Goal: Task Accomplishment & Management: Manage account settings

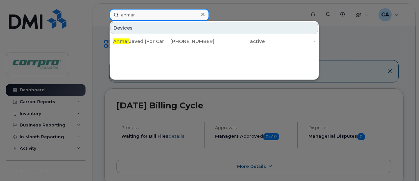
click at [145, 13] on input "ahmar" at bounding box center [160, 15] width 100 height 12
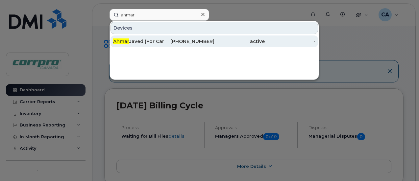
click at [144, 39] on div "Ahmar Javed (For Cancellation)" at bounding box center [138, 41] width 51 height 7
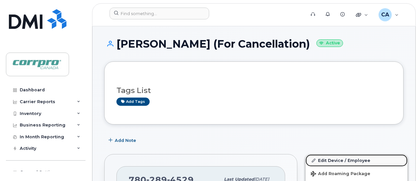
click at [317, 160] on link "Edit Device / Employee" at bounding box center [357, 161] width 102 height 12
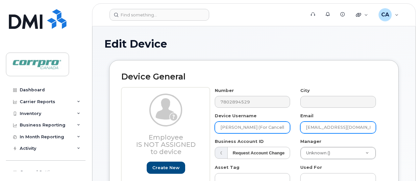
scroll to position [0, 2]
drag, startPoint x: 219, startPoint y: 128, endPoint x: 303, endPoint y: 124, distance: 84.3
click at [303, 124] on div "Number 7802894529 City Device Username Ahmar Javed (For Cancellation) Email aja…" at bounding box center [295, 183] width 171 height 191
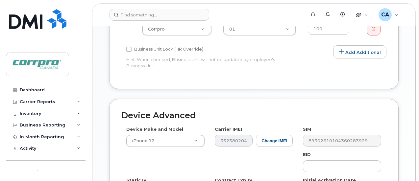
scroll to position [426, 0]
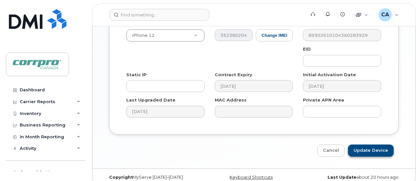
type input "Thomas Walter"
click at [371, 146] on input "Update Device" at bounding box center [371, 151] width 46 height 12
type input "Saving..."
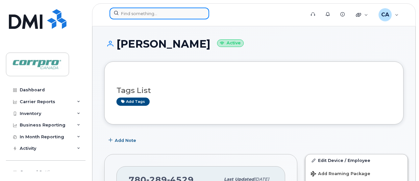
click at [172, 12] on input at bounding box center [160, 14] width 100 height 12
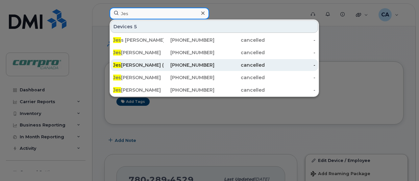
type input "Jes"
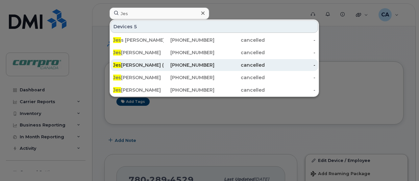
click at [147, 67] on div "Jes se Howells (For Cancellation)" at bounding box center [138, 65] width 51 height 7
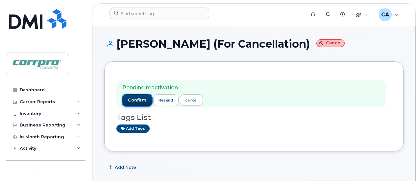
click at [129, 100] on span "confirm" at bounding box center [137, 100] width 18 height 6
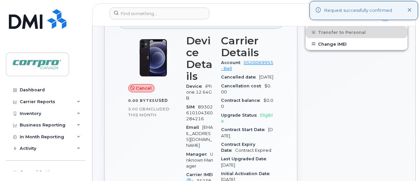
scroll to position [165, 0]
click at [346, 103] on div "Edit Device / Employee Block Data Usage Re-Activate Device Transfer to Personal…" at bounding box center [356, 176] width 111 height 380
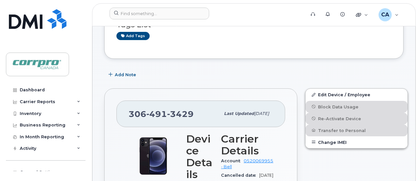
scroll to position [0, 0]
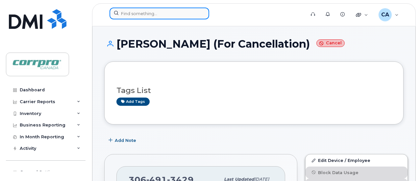
click at [143, 15] on input at bounding box center [160, 14] width 100 height 12
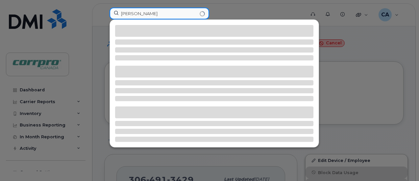
type input "Thomas"
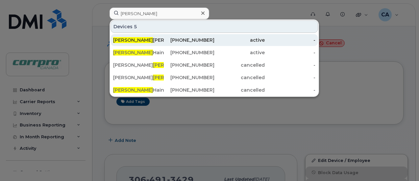
click at [200, 41] on div "780-289-4529" at bounding box center [189, 40] width 51 height 7
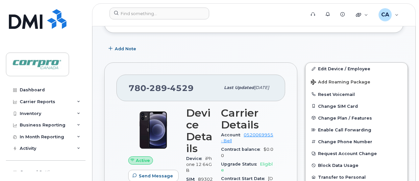
scroll to position [99, 0]
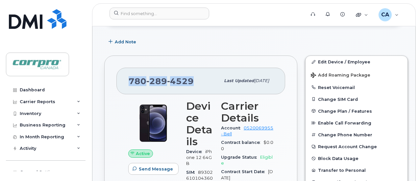
drag, startPoint x: 192, startPoint y: 80, endPoint x: 132, endPoint y: 81, distance: 60.2
click at [129, 82] on span "780 289 4529" at bounding box center [161, 81] width 65 height 10
copy span "780 289 4529"
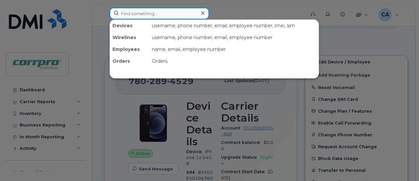
click at [145, 15] on input at bounding box center [160, 14] width 100 height 12
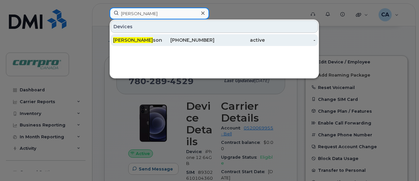
type input "Mark Gib"
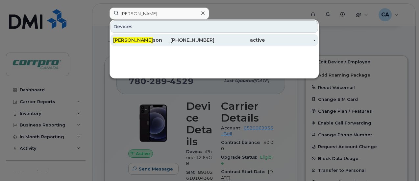
click at [132, 39] on span "Mark Gib" at bounding box center [133, 40] width 40 height 6
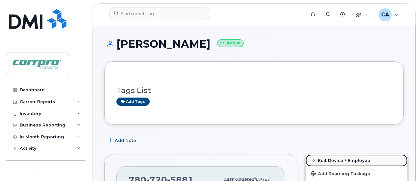
click at [342, 161] on link "Edit Device / Employee" at bounding box center [357, 161] width 102 height 12
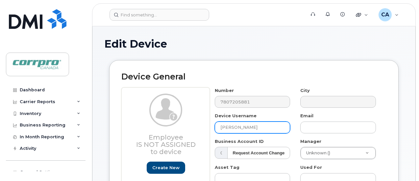
drag, startPoint x: 250, startPoint y: 127, endPoint x: 185, endPoint y: 128, distance: 65.2
click at [185, 128] on div "Employee Is not assigned to device Create new or select existing Employee Selec…" at bounding box center [253, 183] width 265 height 191
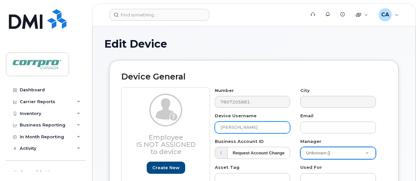
type input "Trent Collins"
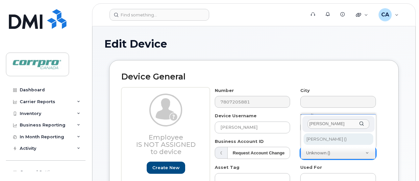
type input "Michael"
type input "2974867"
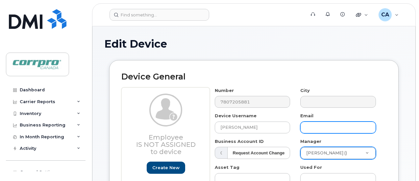
click at [321, 128] on input "text" at bounding box center [338, 128] width 76 height 12
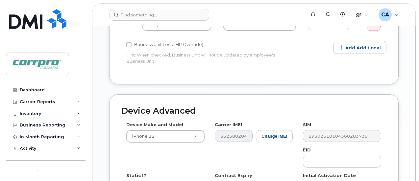
scroll to position [426, 0]
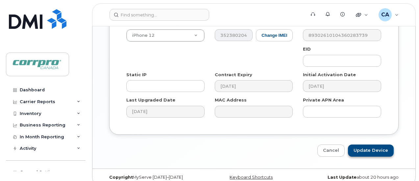
type input "tcollins@corrprocanada.com"
click at [368, 145] on input "Update Device" at bounding box center [371, 151] width 46 height 12
type input "Saving..."
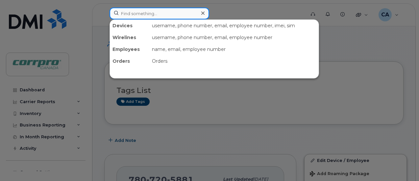
click at [177, 12] on input at bounding box center [160, 14] width 100 height 12
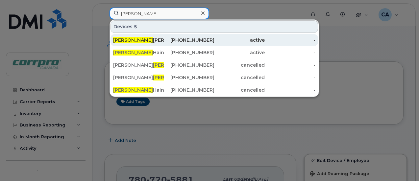
type input "Thomas"
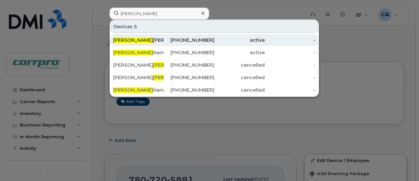
click at [140, 41] on div "Thomas Walter" at bounding box center [138, 40] width 51 height 7
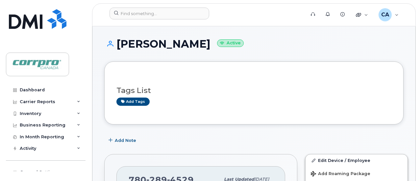
scroll to position [33, 0]
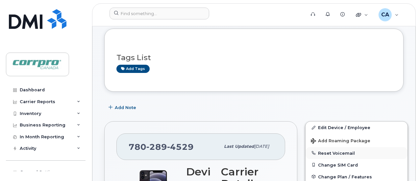
click at [321, 149] on button "Reset Voicemail" at bounding box center [357, 153] width 102 height 12
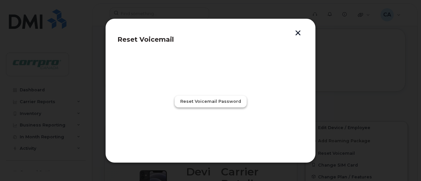
click at [213, 103] on span "Reset Voicemail Password" at bounding box center [210, 101] width 61 height 6
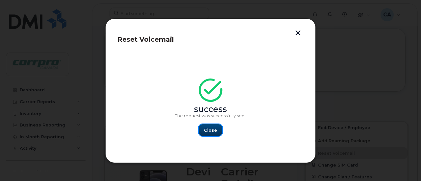
click at [215, 129] on span "Close" at bounding box center [210, 130] width 13 height 6
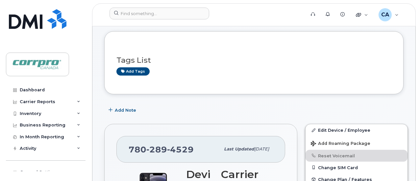
scroll to position [0, 0]
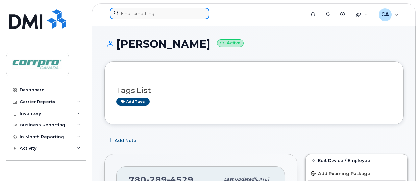
click at [173, 15] on input at bounding box center [160, 14] width 100 height 12
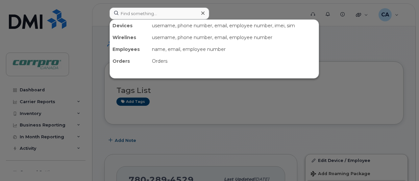
click at [361, 56] on div at bounding box center [209, 90] width 419 height 181
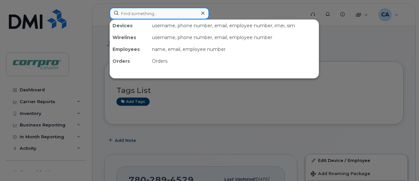
click at [170, 12] on input at bounding box center [160, 14] width 100 height 12
type input "Trent"
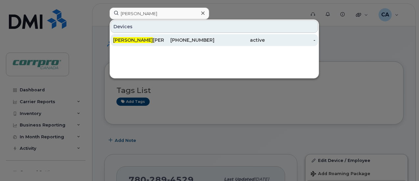
click at [132, 39] on div "Trent Collins" at bounding box center [138, 40] width 51 height 7
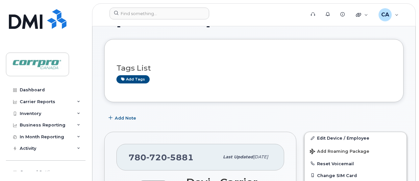
scroll to position [33, 0]
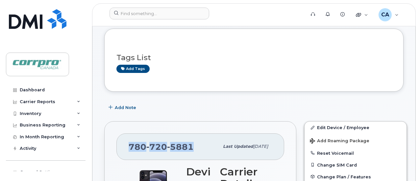
drag, startPoint x: 191, startPoint y: 146, endPoint x: 129, endPoint y: 145, distance: 61.9
click at [129, 145] on span "780 720 5881" at bounding box center [161, 147] width 65 height 10
copy span "780 720 5881"
